Goal: Task Accomplishment & Management: Complete application form

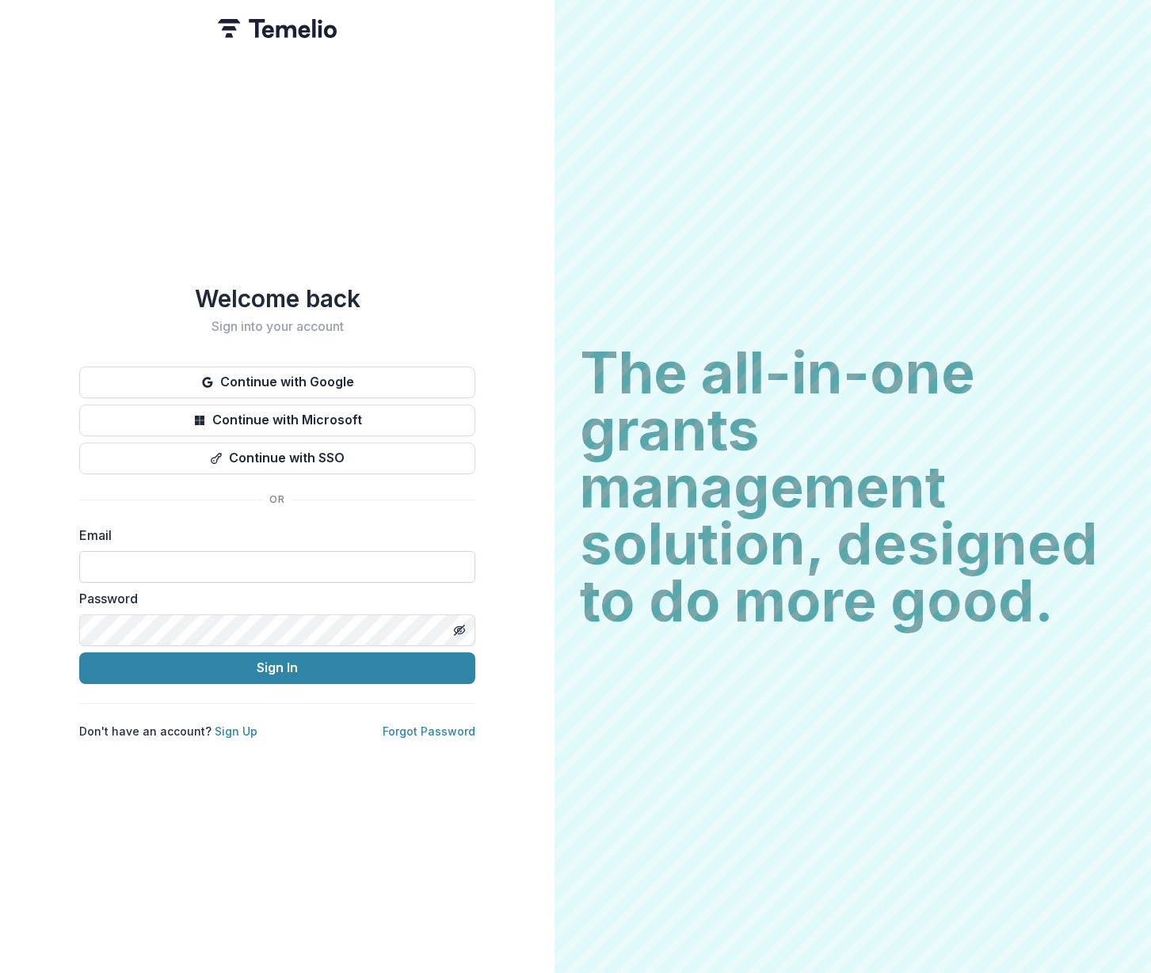
click at [130, 557] on input at bounding box center [277, 567] width 396 height 32
type input "**********"
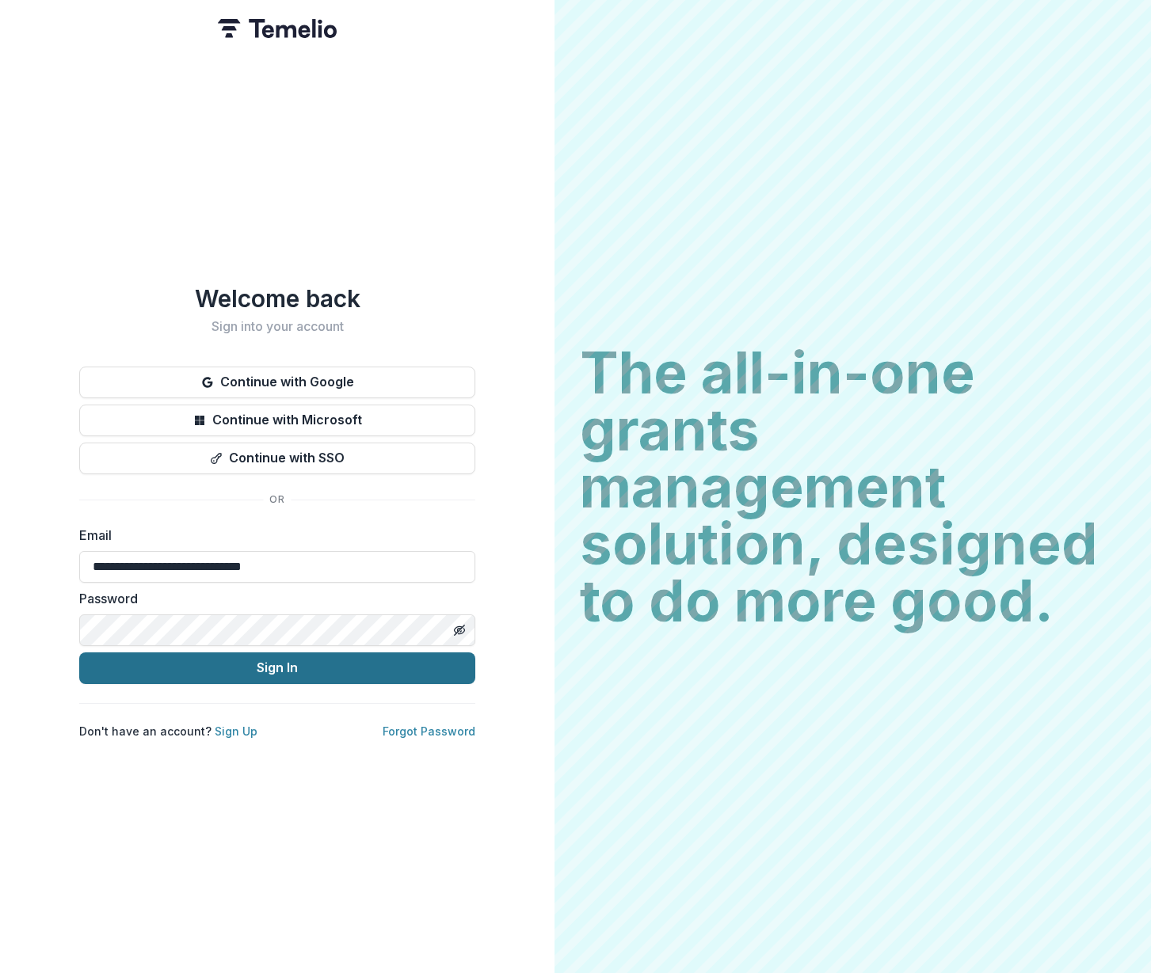
click at [181, 675] on button "Sign In" at bounding box center [277, 668] width 396 height 32
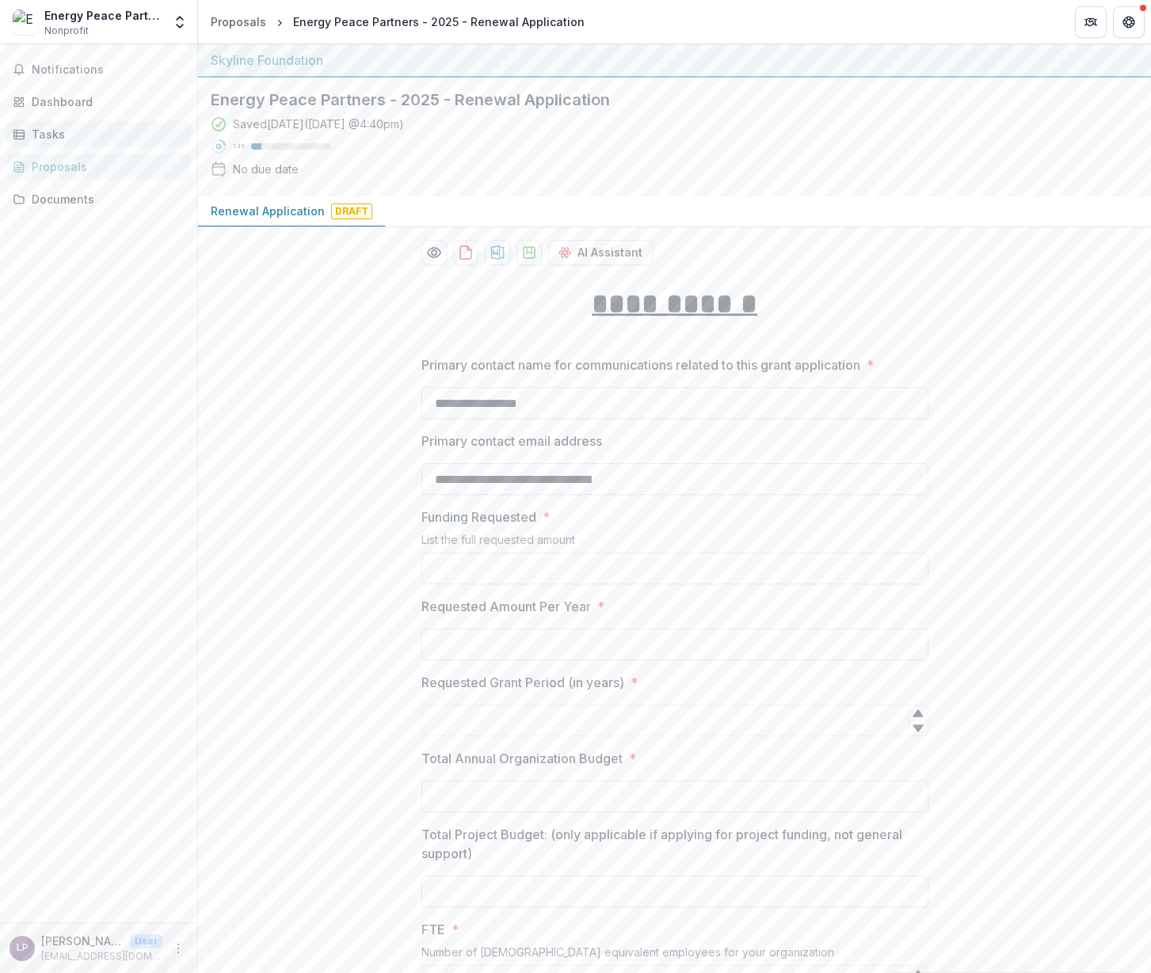
click at [62, 135] on div "Tasks" at bounding box center [105, 134] width 146 height 17
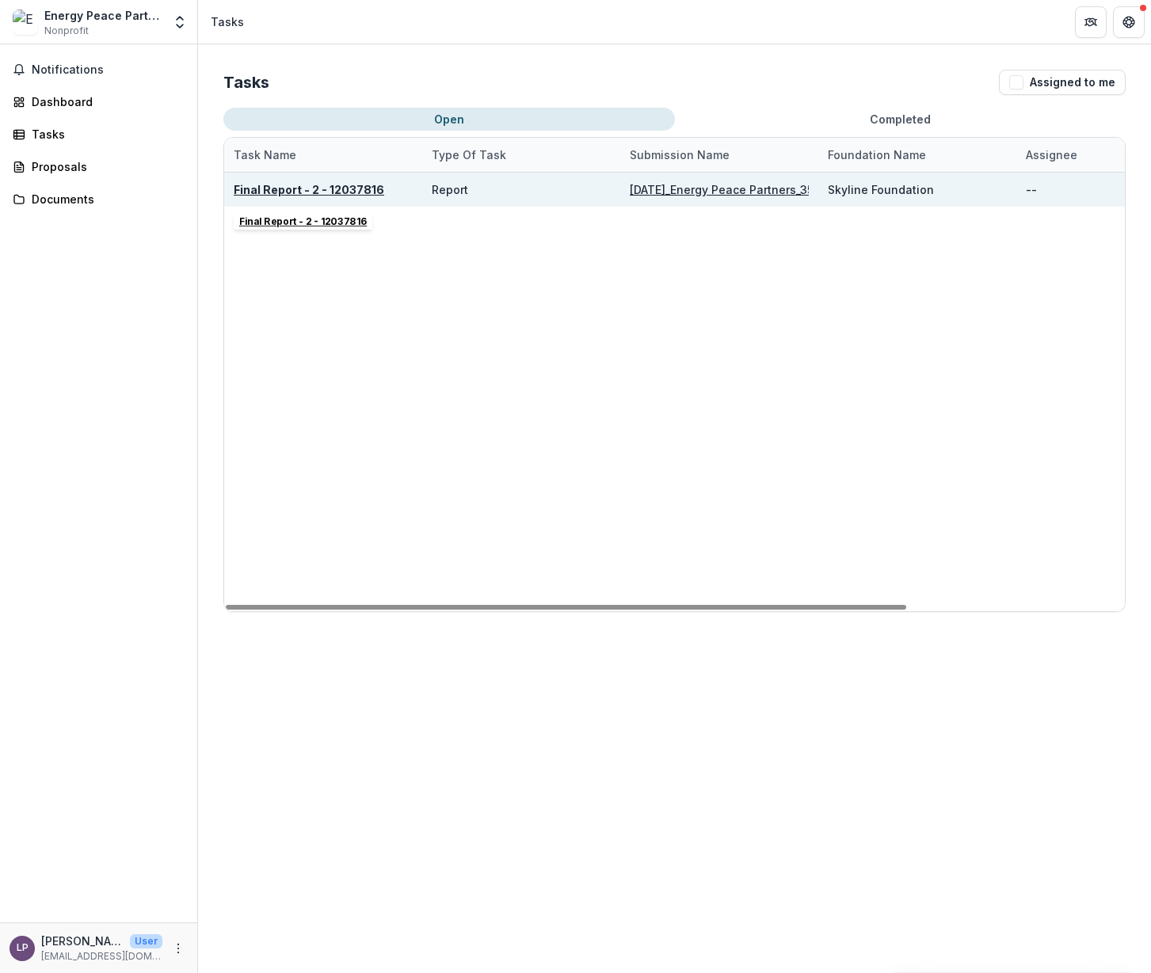
click at [296, 188] on u "Final Report - 2 - 12037816" at bounding box center [309, 189] width 150 height 13
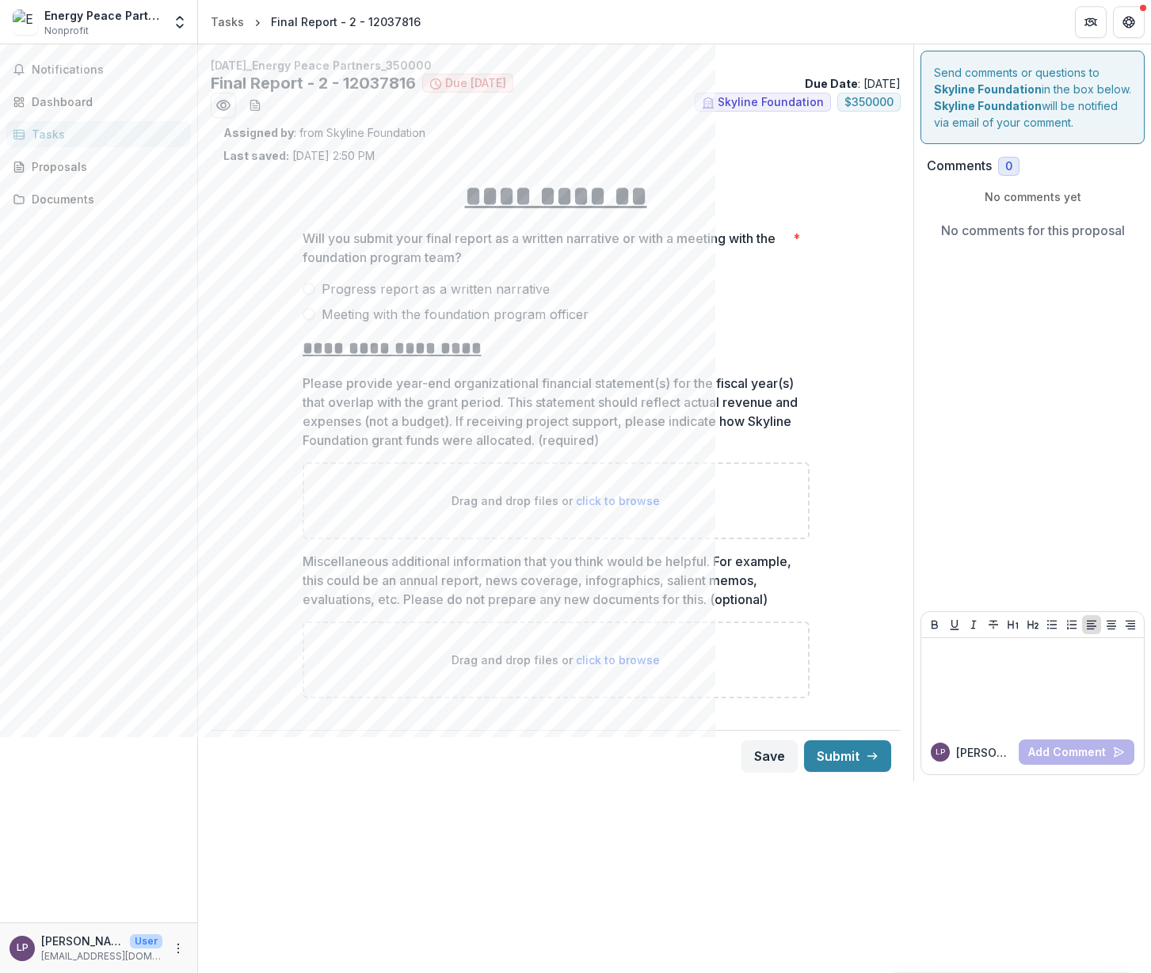
click at [476, 315] on span "Meeting with the foundation program officer" at bounding box center [454, 314] width 267 height 19
click at [309, 287] on span at bounding box center [308, 289] width 13 height 13
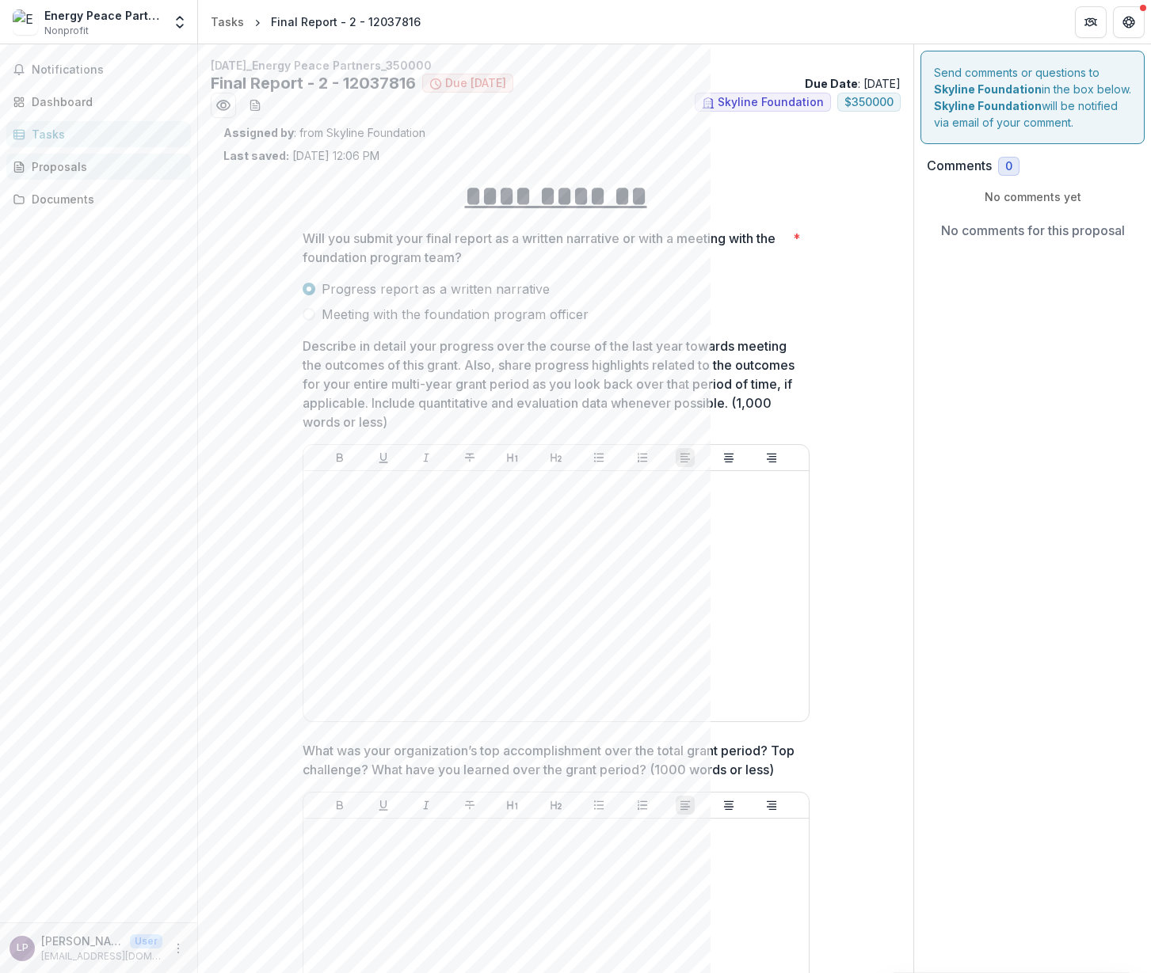
click at [63, 165] on div "Proposals" at bounding box center [105, 166] width 146 height 17
